Goal: Navigation & Orientation: Find specific page/section

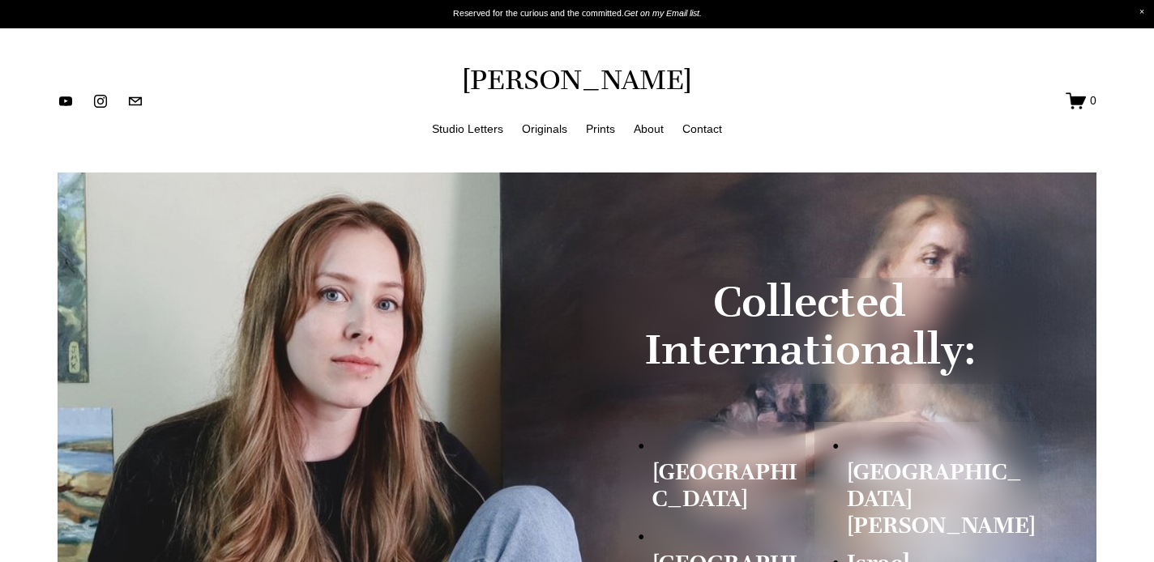
click at [550, 130] on link "Originals" at bounding box center [544, 128] width 45 height 20
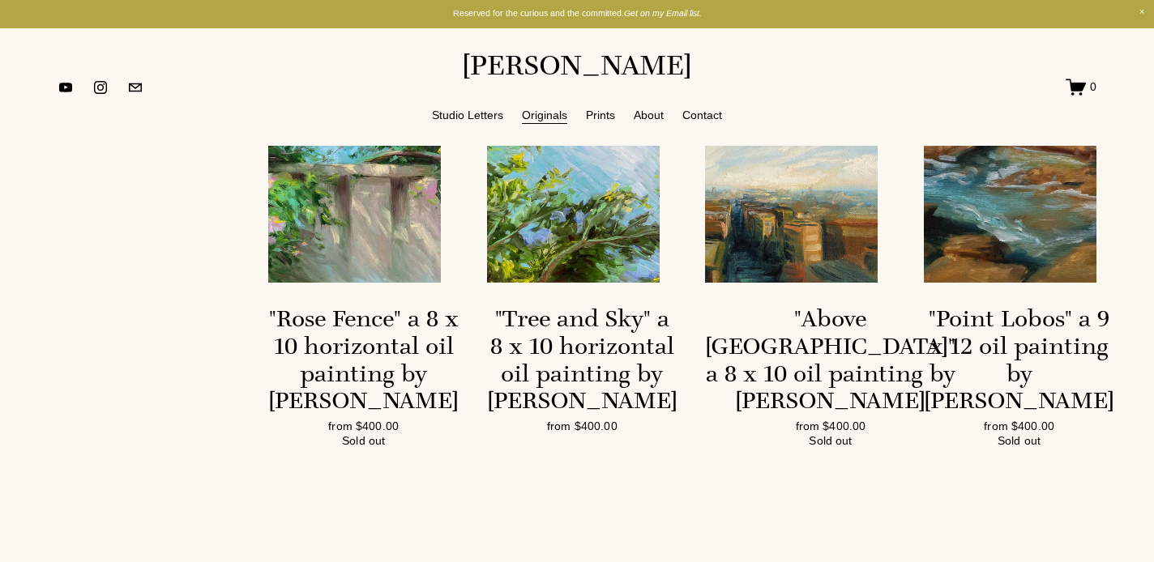
scroll to position [703, 0]
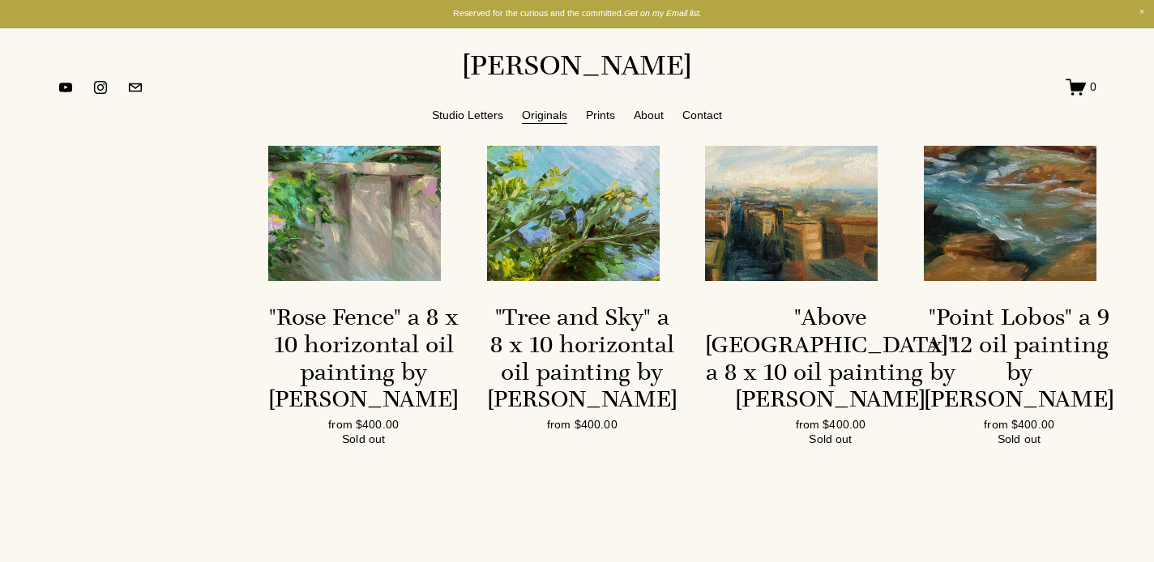
click at [770, 263] on img at bounding box center [791, 152] width 173 height 258
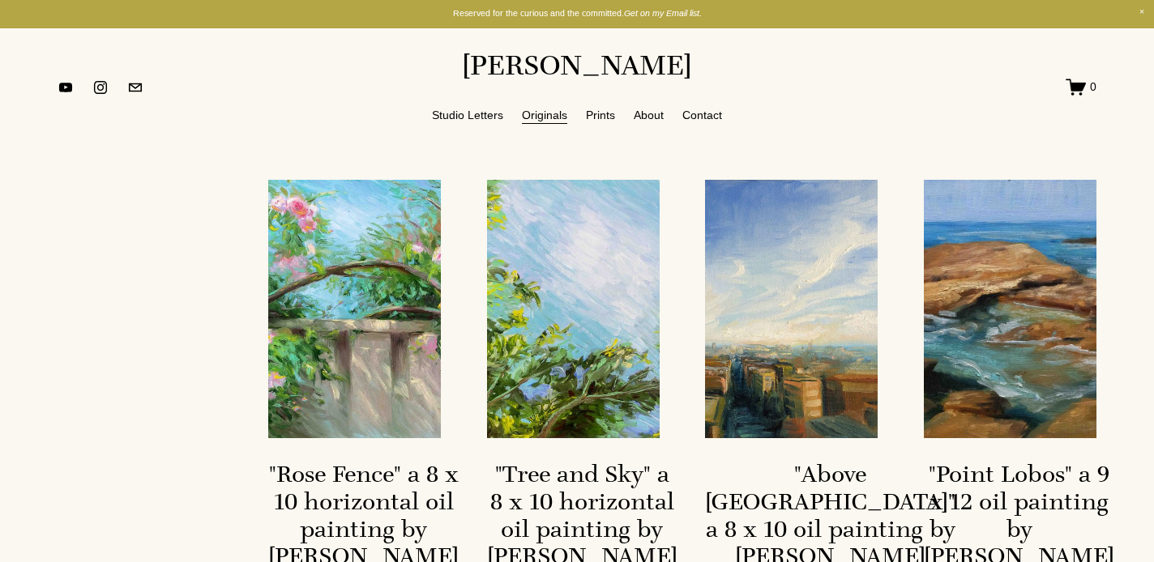
scroll to position [551, 0]
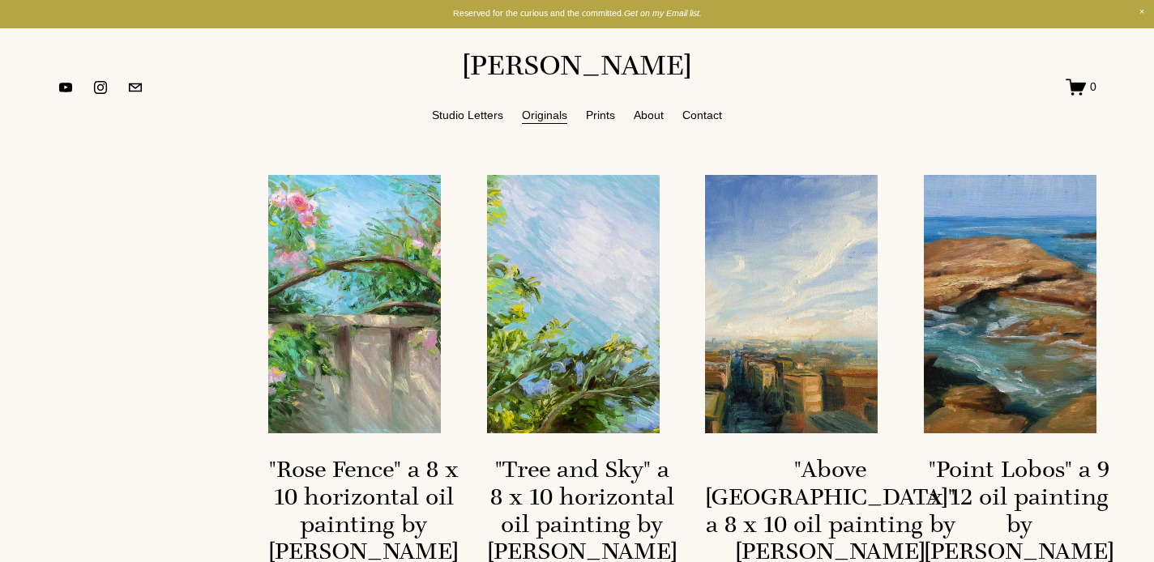
click at [475, 113] on link "Studio Letters" at bounding box center [467, 115] width 71 height 20
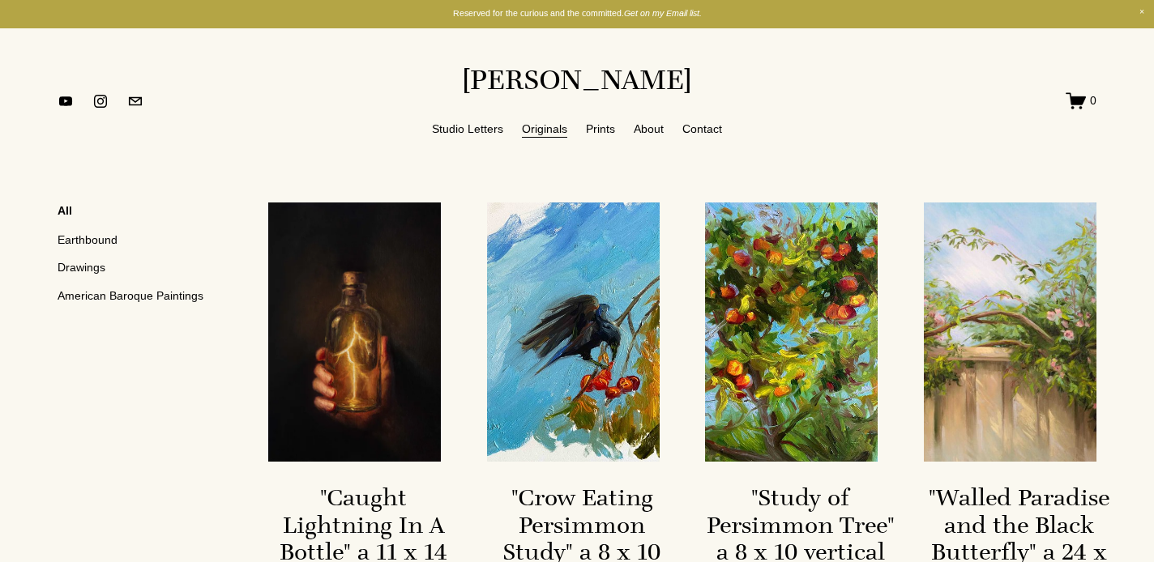
scroll to position [0, 0]
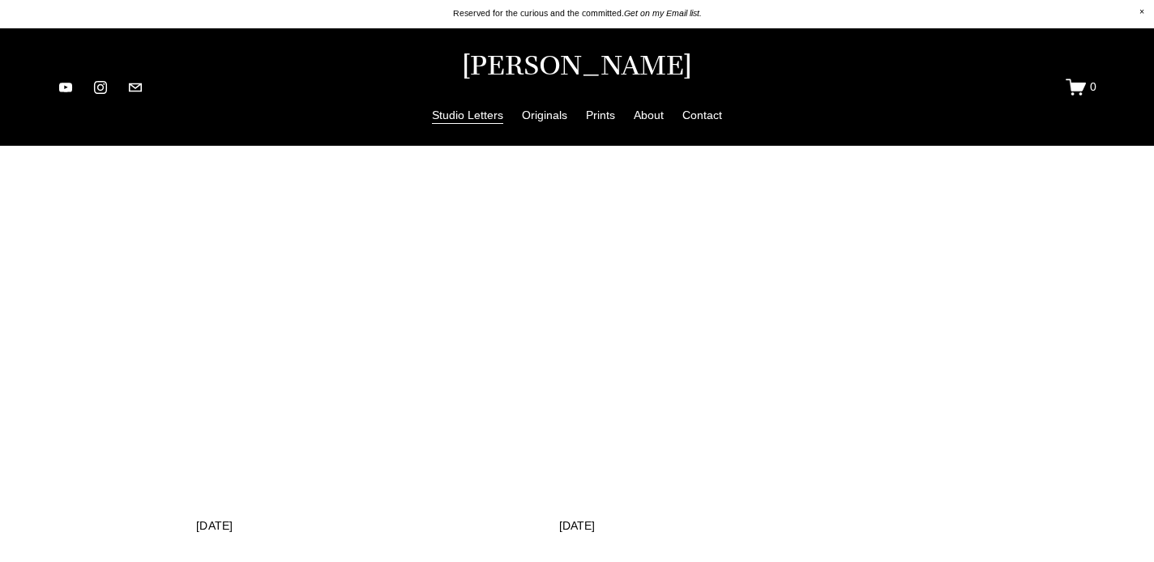
scroll to position [4713, 0]
